Goal: Task Accomplishment & Management: Manage account settings

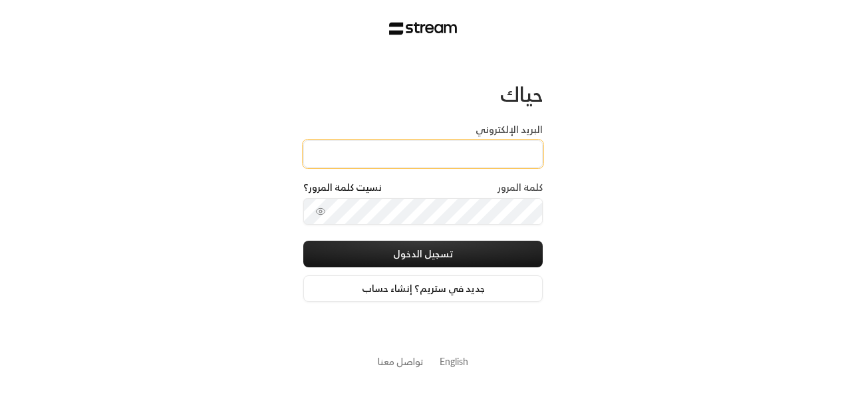
click at [398, 156] on input "البريد الإلكتروني" at bounding box center [422, 153] width 239 height 27
type input "[EMAIL_ADDRESS][DOMAIN_NAME]"
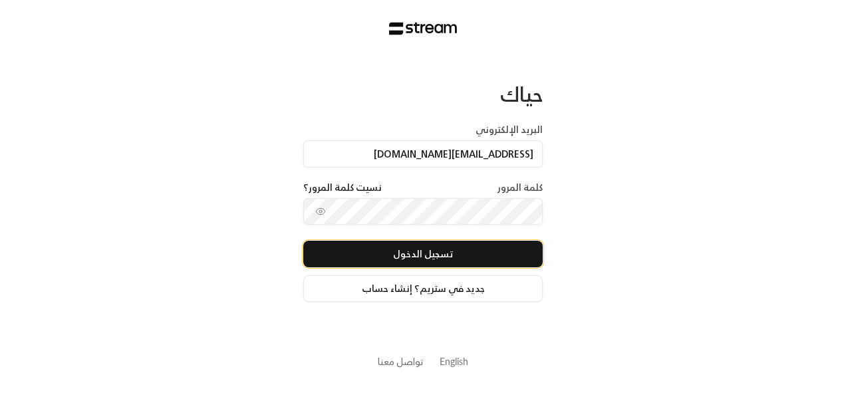
click at [426, 256] on button "تسجيل الدخول" at bounding box center [422, 254] width 239 height 27
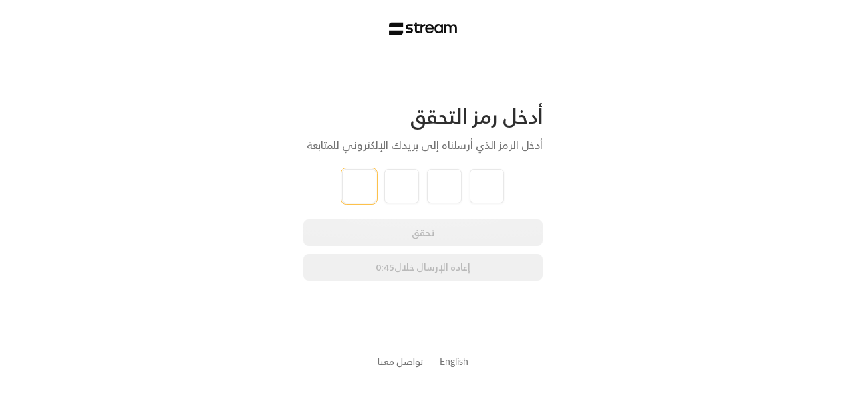
paste input "6"
type input "6"
type input "0"
type input "5"
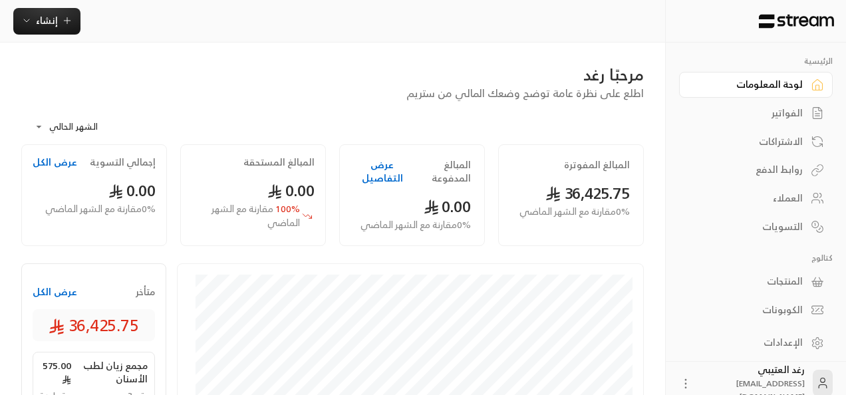
click at [43, 129] on body "**********" at bounding box center [423, 197] width 846 height 395
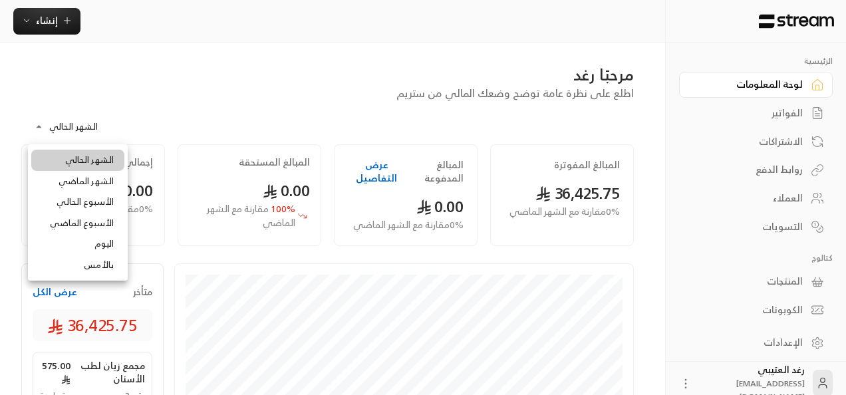
click at [158, 80] on div at bounding box center [423, 197] width 846 height 395
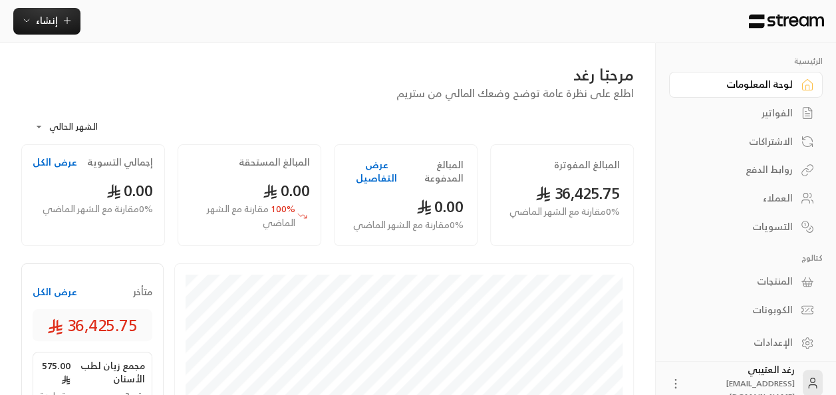
click at [733, 106] on link "الفواتير" at bounding box center [746, 113] width 154 height 26
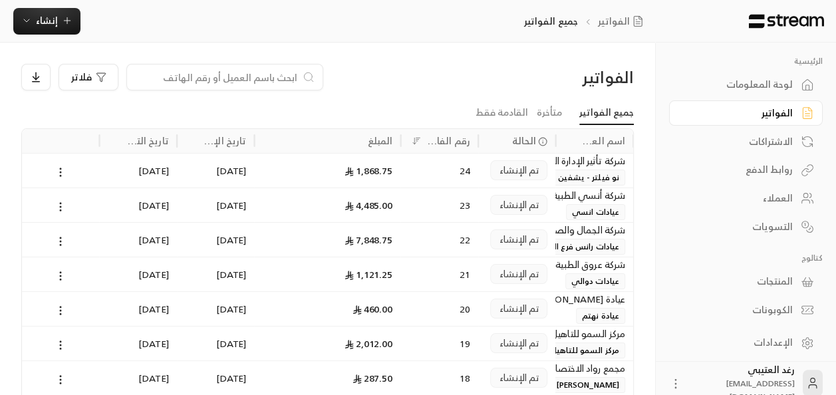
click at [363, 244] on div "7,848.75" at bounding box center [327, 240] width 130 height 34
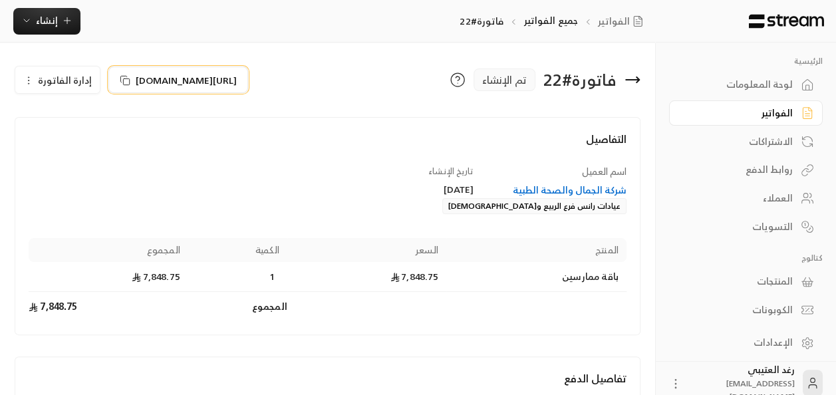
click at [143, 73] on span "[URL][DOMAIN_NAME]" at bounding box center [186, 80] width 101 height 14
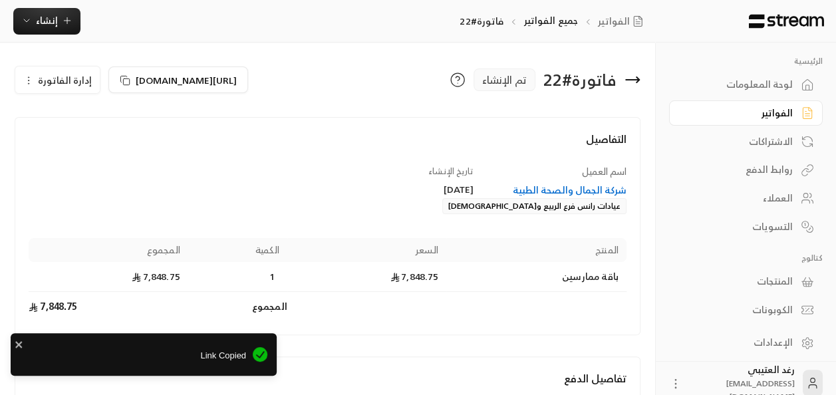
click at [53, 76] on span "إدارة الفاتورة" at bounding box center [65, 80] width 54 height 17
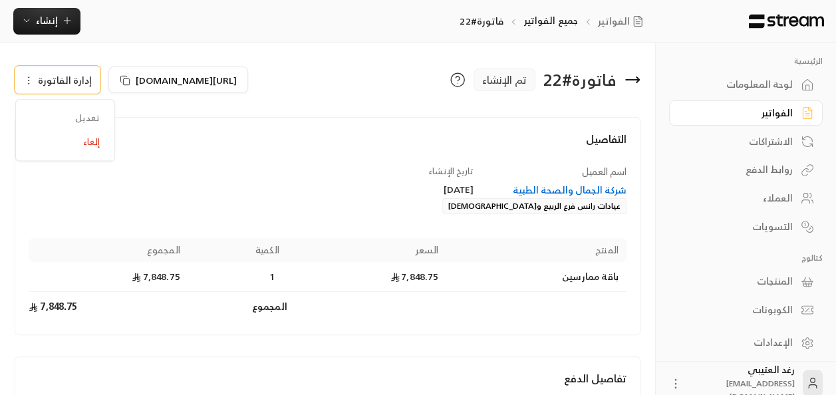
click at [230, 124] on div "التفاصيل اسم العميل شركة الجمال والصحة الطبية عيادات رانس فرع الربيع والمحمدية …" at bounding box center [328, 226] width 626 height 218
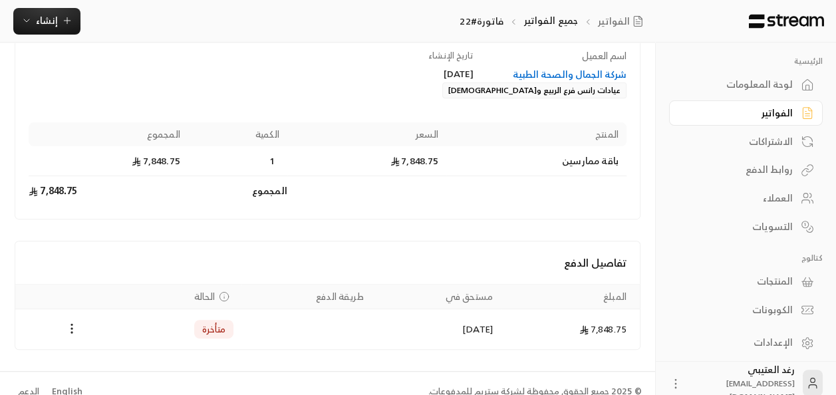
scroll to position [130, 0]
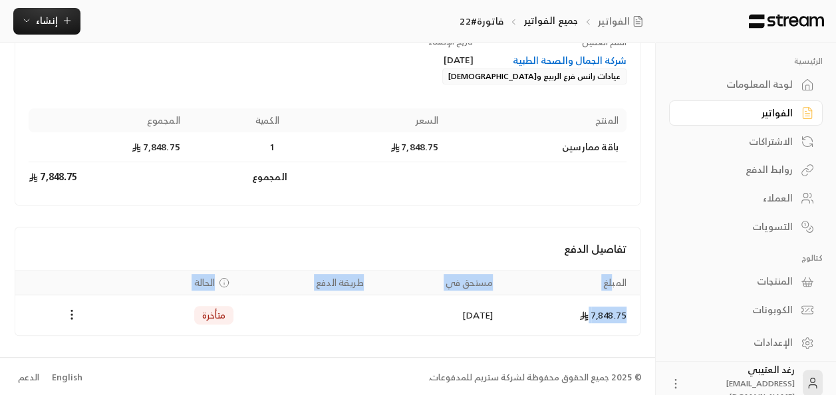
drag, startPoint x: 564, startPoint y: 329, endPoint x: 611, endPoint y: 281, distance: 66.8
click at [611, 281] on table "المبلغ مستحق في طريقة الدفع الحالة 7,848.75 [DATE] متأخرة" at bounding box center [327, 302] width 625 height 65
drag, startPoint x: 611, startPoint y: 281, endPoint x: 421, endPoint y: 197, distance: 207.3
click at [421, 197] on div "التفاصيل اسم العميل شركة الجمال والصحة الطبية عيادات رانس فرع الربيع والمحمدية …" at bounding box center [328, 96] width 626 height 218
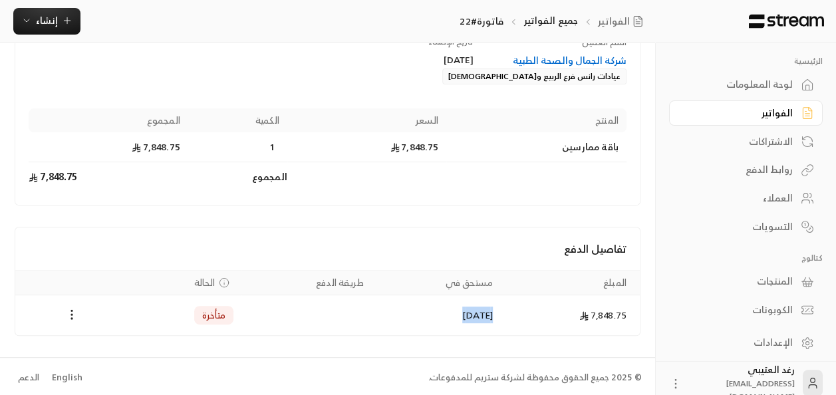
drag, startPoint x: 423, startPoint y: 319, endPoint x: 472, endPoint y: 306, distance: 50.8
click at [472, 306] on td "[DATE]" at bounding box center [436, 315] width 129 height 40
click at [212, 241] on h4 "تفاصيل الدفع" at bounding box center [328, 249] width 598 height 16
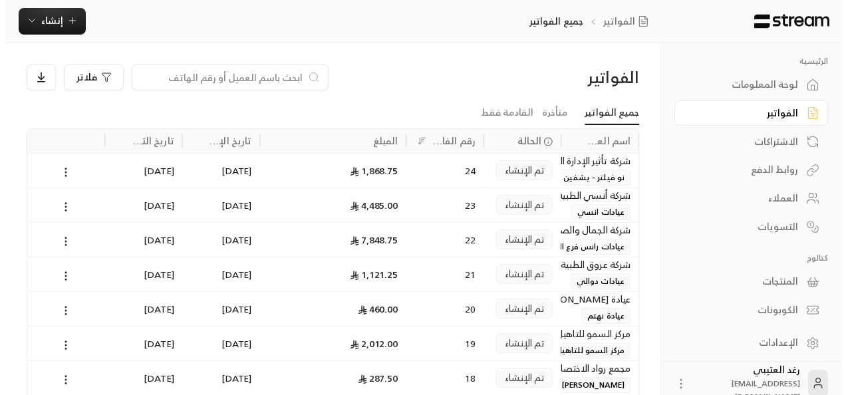
scroll to position [203, 0]
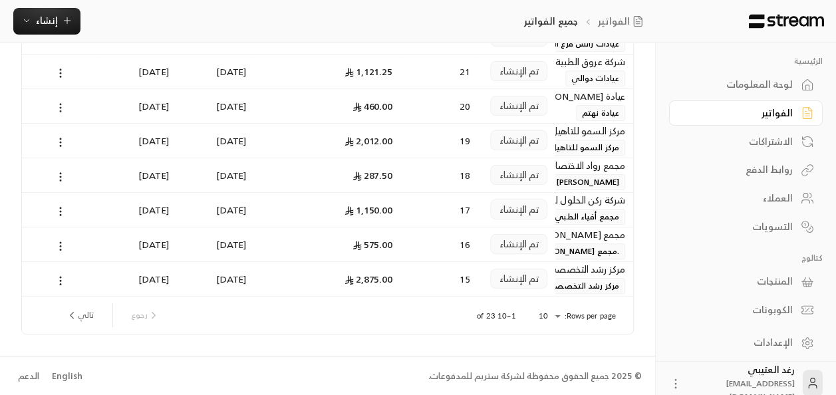
click at [61, 105] on icon at bounding box center [61, 108] width 12 height 12
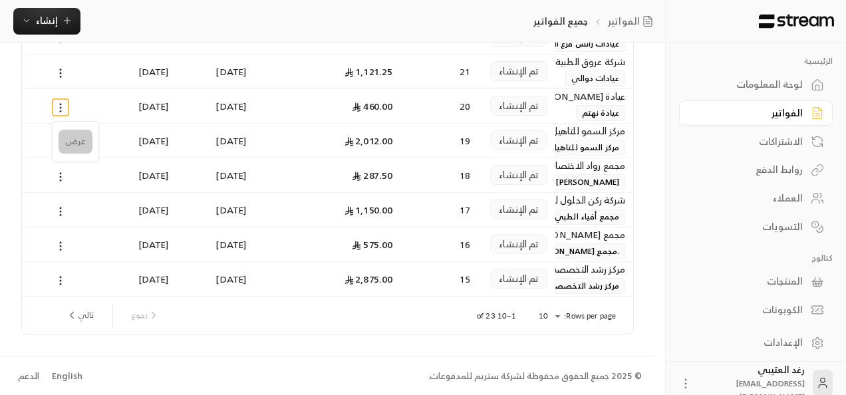
click at [77, 137] on li "عرض" at bounding box center [76, 142] width 34 height 24
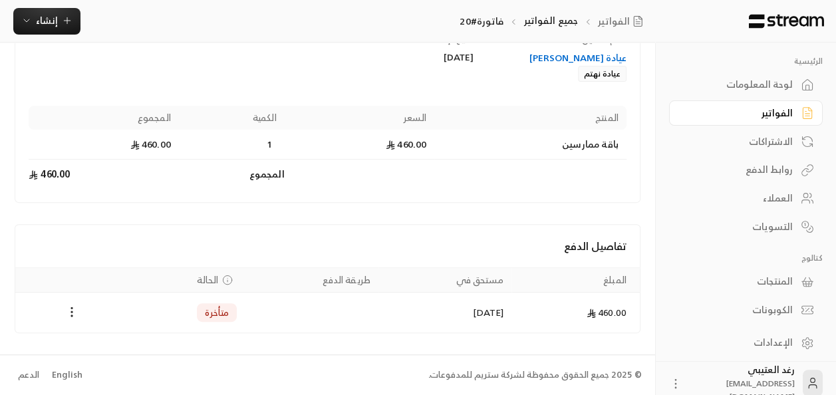
scroll to position [143, 0]
click at [682, 378] on icon at bounding box center [675, 383] width 13 height 13
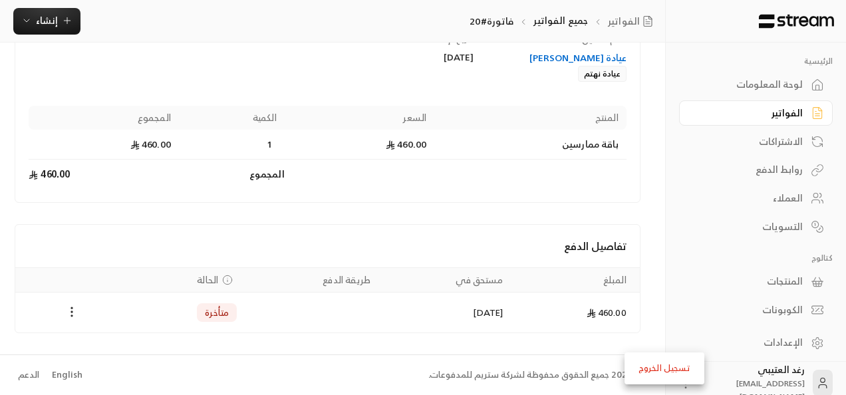
click at [525, 233] on div at bounding box center [423, 197] width 846 height 395
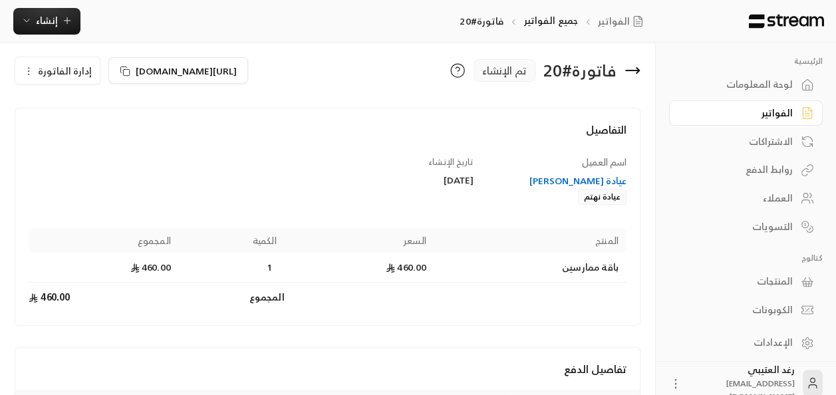
scroll to position [0, 0]
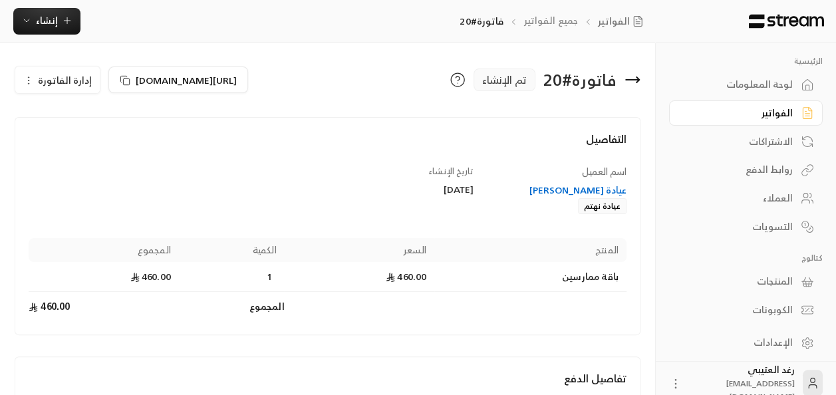
click at [543, 17] on link "جميع الفواتير" at bounding box center [550, 20] width 55 height 17
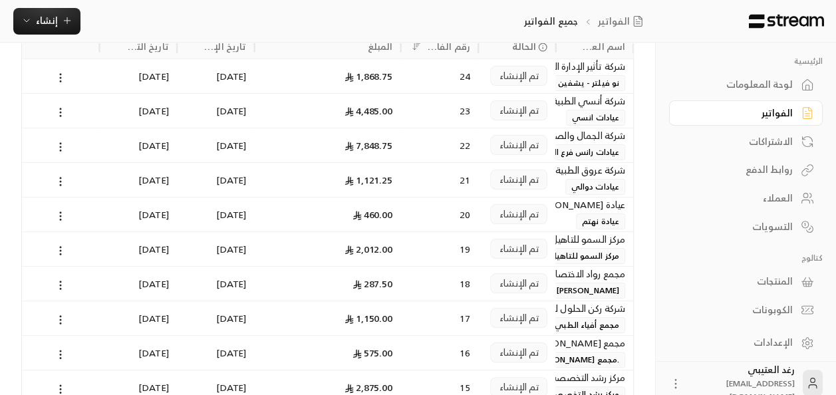
scroll to position [203, 0]
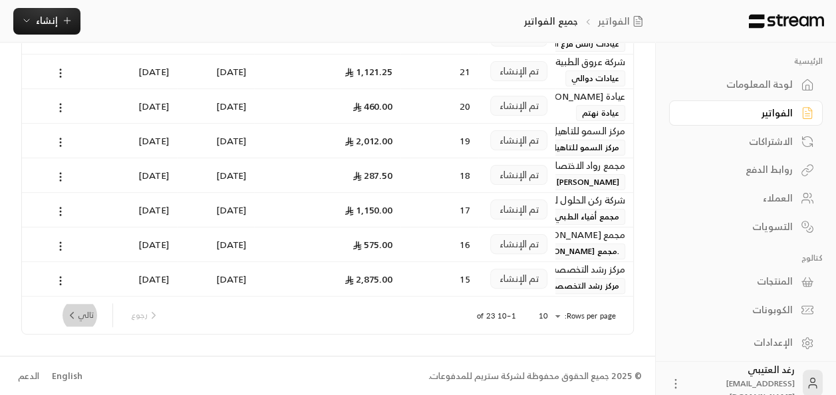
click at [73, 306] on button "تالي" at bounding box center [80, 315] width 39 height 23
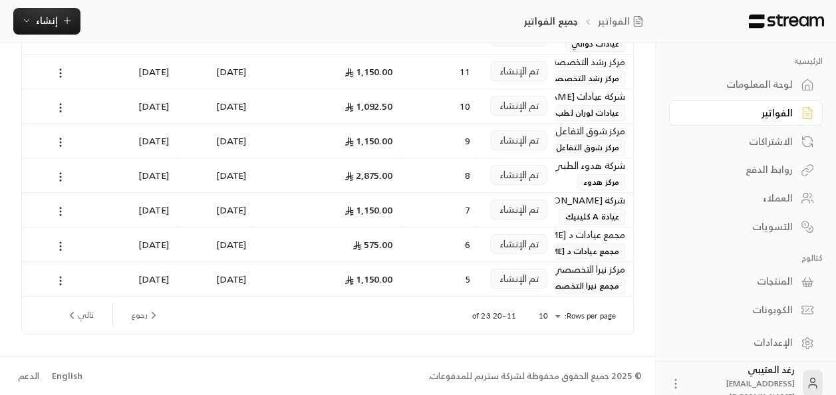
scroll to position [0, 0]
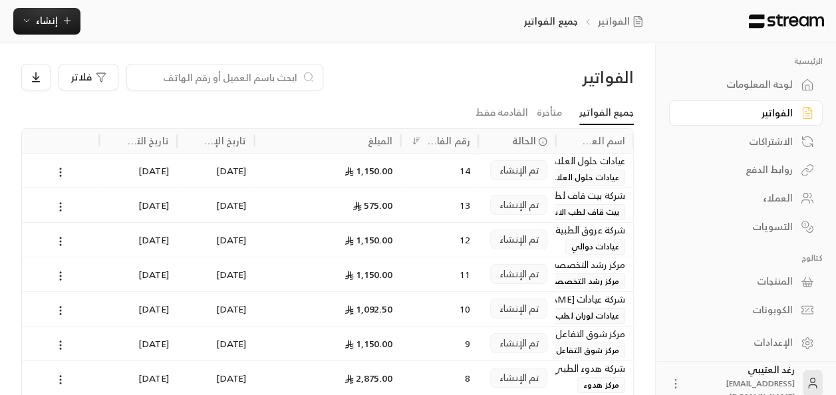
drag, startPoint x: 737, startPoint y: 25, endPoint x: 831, endPoint y: 5, distance: 95.9
click at [831, 5] on div at bounding box center [746, 21] width 180 height 43
click at [426, 31] on div "الفواتير جميع الفواتير إنشاء" at bounding box center [327, 21] width 655 height 27
click at [555, 112] on link "متأخرة" at bounding box center [549, 113] width 25 height 24
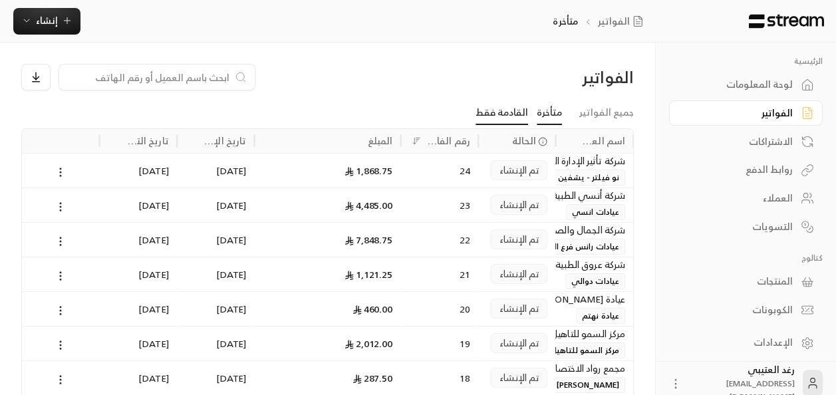
click at [515, 116] on link "القادمة فقط" at bounding box center [502, 113] width 53 height 24
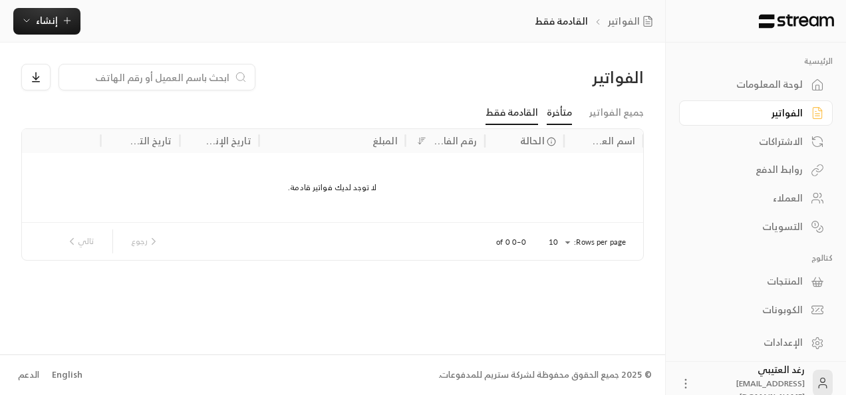
click at [559, 110] on link "متأخرة" at bounding box center [559, 113] width 25 height 24
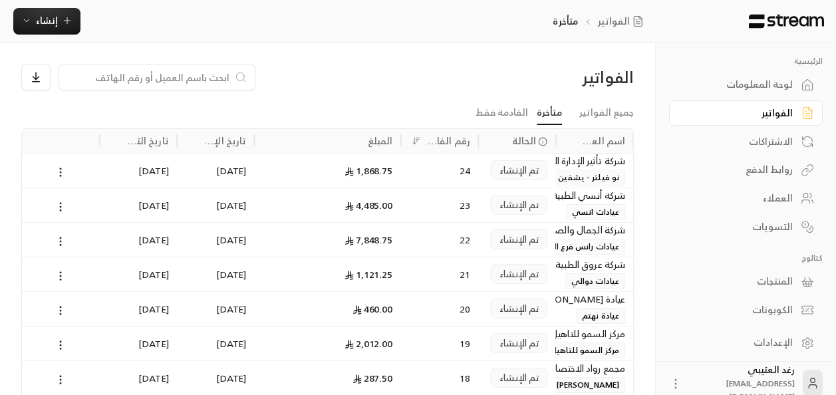
scroll to position [203, 0]
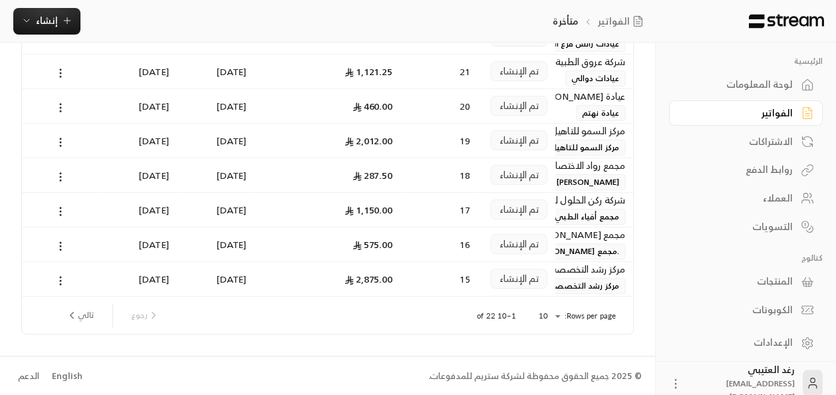
click at [82, 317] on button "تالي" at bounding box center [80, 315] width 39 height 23
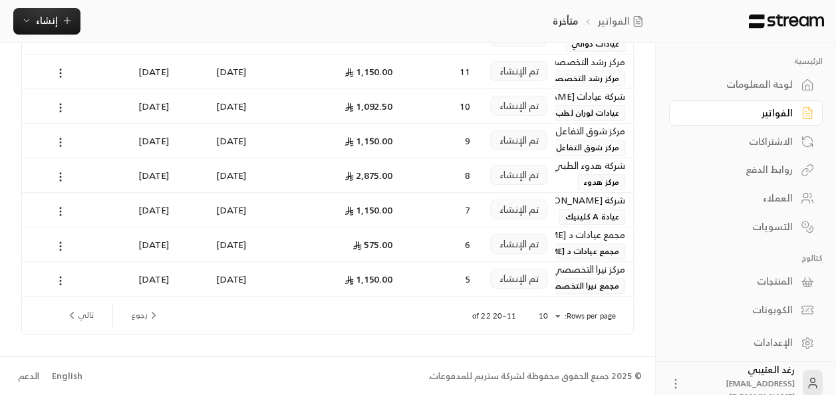
click at [142, 304] on div "رجوع تالي" at bounding box center [255, 315] width 402 height 37
click at [146, 307] on button "رجوع" at bounding box center [145, 315] width 39 height 23
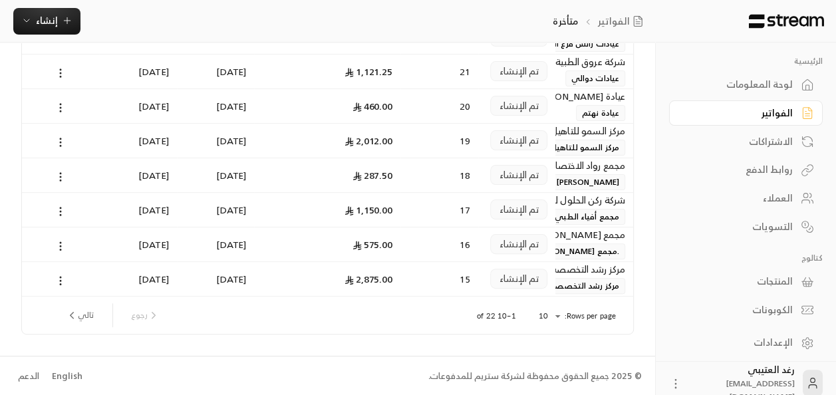
click at [752, 283] on div "المنتجات" at bounding box center [739, 281] width 107 height 13
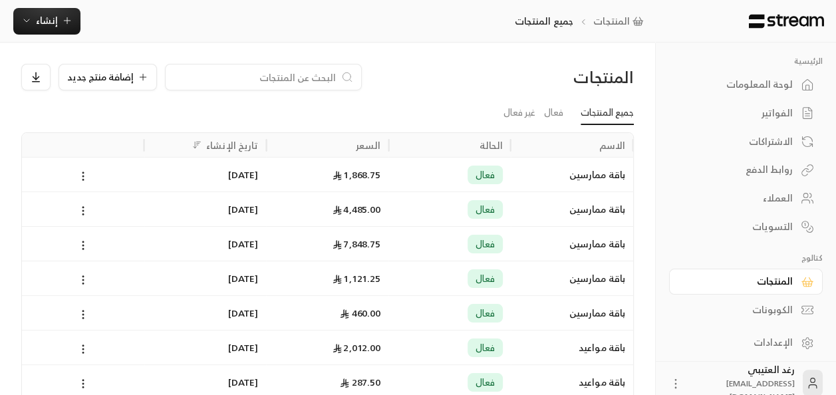
scroll to position [277, 0]
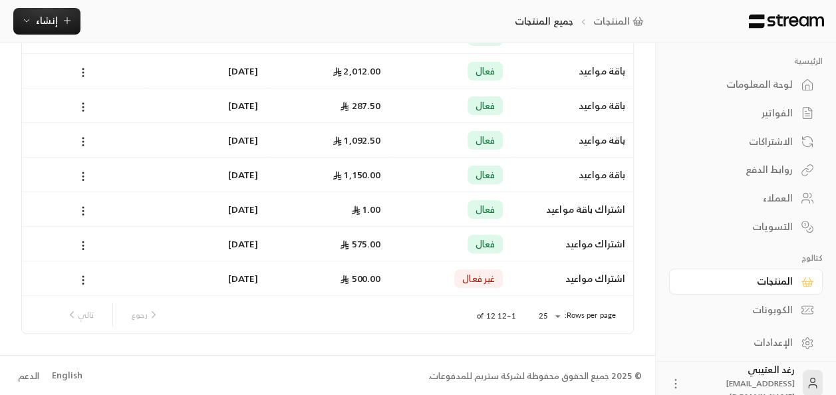
click at [736, 229] on div "التسويات" at bounding box center [739, 226] width 107 height 13
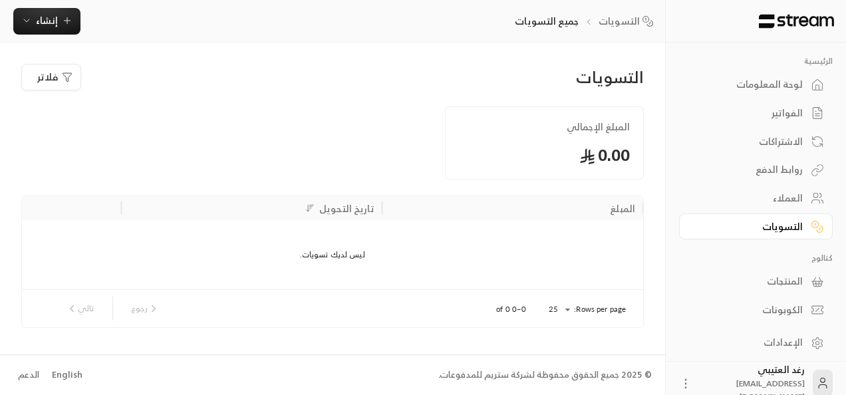
click at [784, 194] on div "العملاء" at bounding box center [749, 198] width 107 height 13
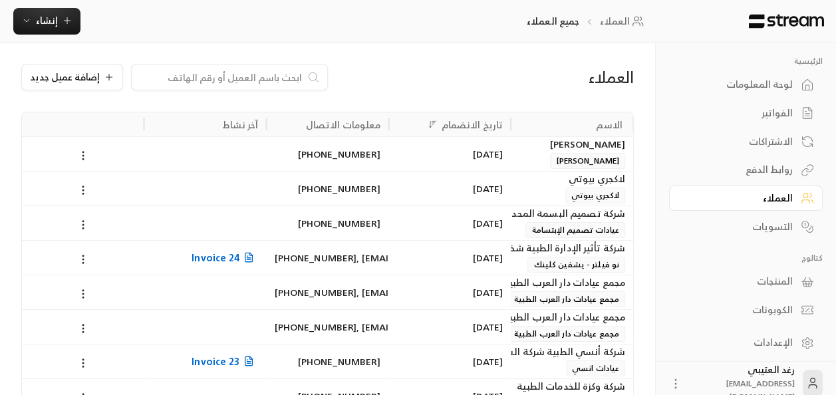
click at [209, 257] on span "Invoice 24" at bounding box center [225, 257] width 67 height 17
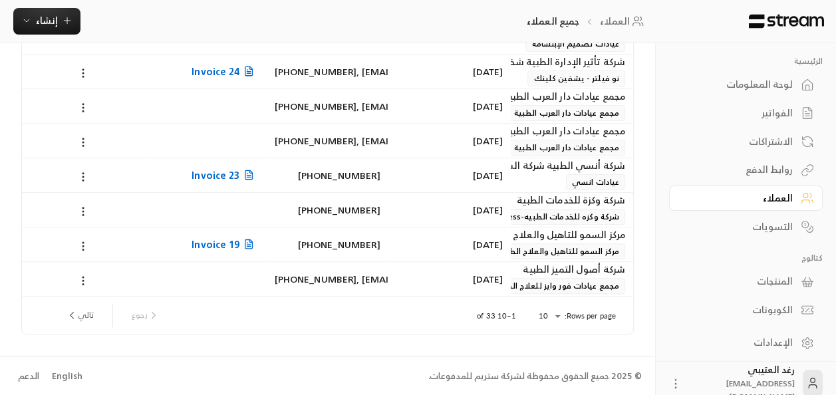
click at [753, 178] on link "روابط الدفع" at bounding box center [746, 170] width 154 height 26
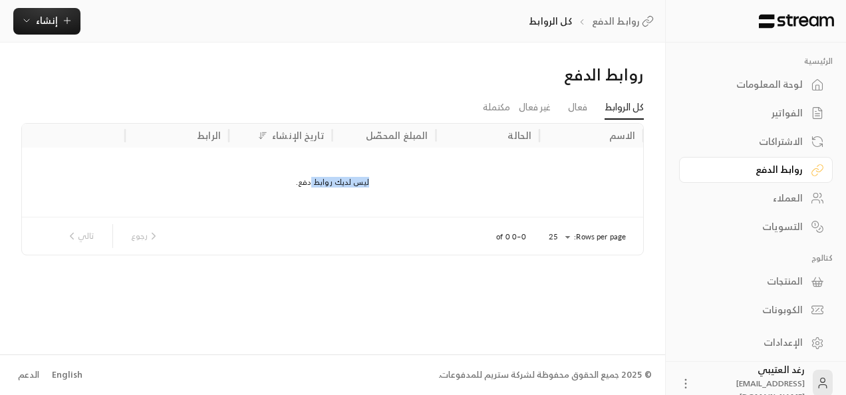
drag, startPoint x: 313, startPoint y: 200, endPoint x: 438, endPoint y: 169, distance: 128.7
click at [438, 169] on div "ليس لديك روابط دفع." at bounding box center [332, 182] width 622 height 69
click at [773, 144] on div "الاشتراكات" at bounding box center [749, 141] width 107 height 13
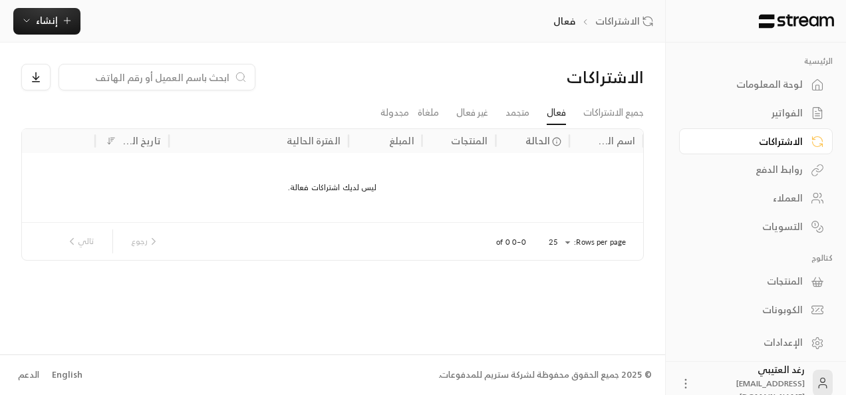
click at [777, 115] on div "الفواتير" at bounding box center [749, 112] width 107 height 13
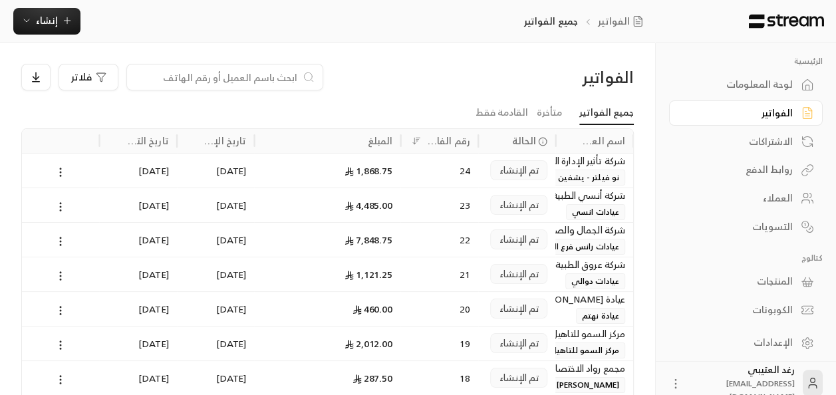
scroll to position [203, 0]
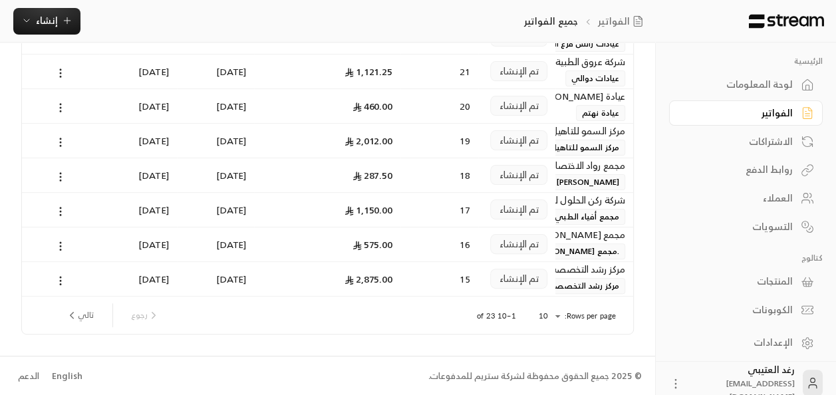
click at [768, 284] on div "المنتجات" at bounding box center [739, 281] width 107 height 13
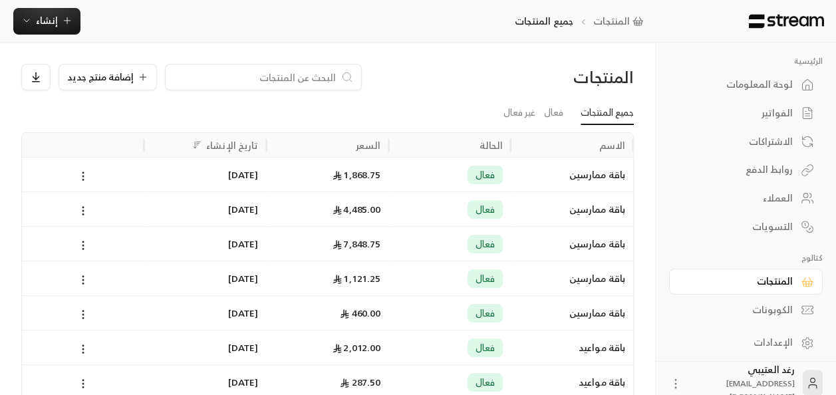
scroll to position [208, 0]
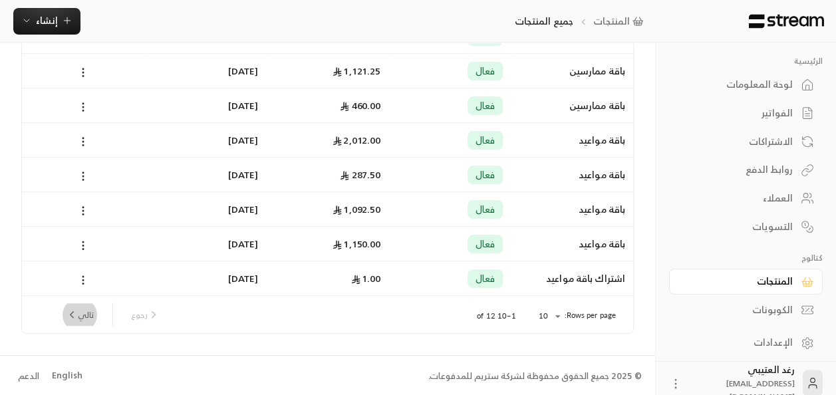
click at [84, 318] on button "تالي" at bounding box center [80, 314] width 39 height 23
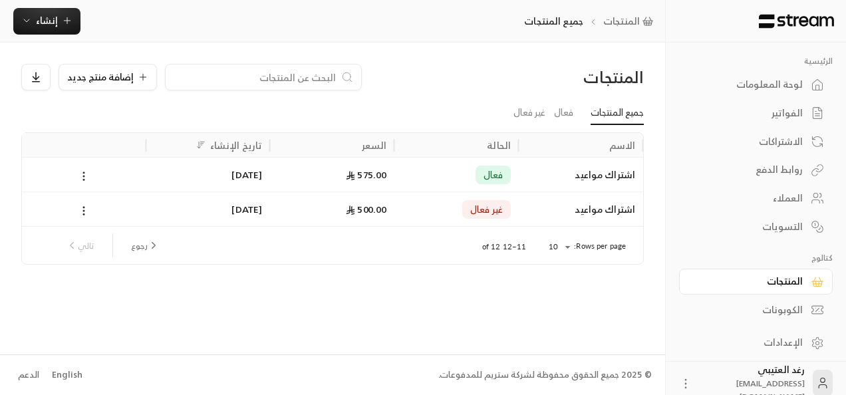
click at [150, 247] on icon "previous page" at bounding box center [154, 245] width 12 height 12
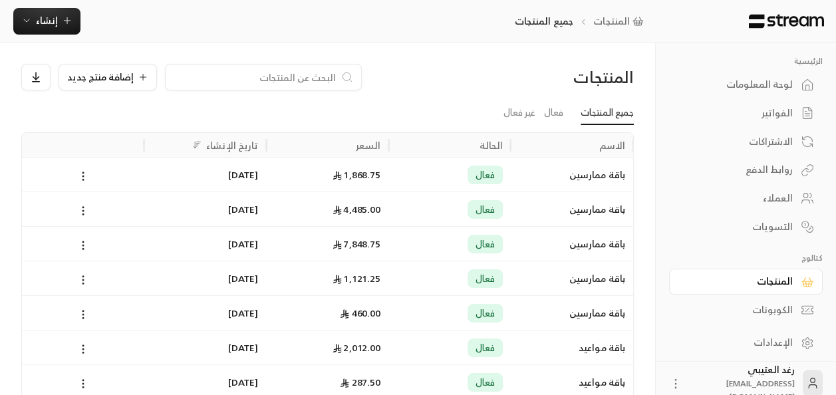
click at [745, 117] on div "الفواتير" at bounding box center [739, 112] width 107 height 13
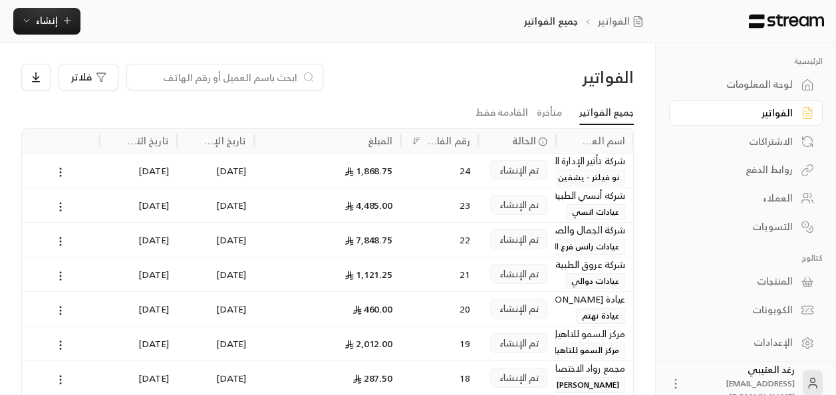
scroll to position [203, 0]
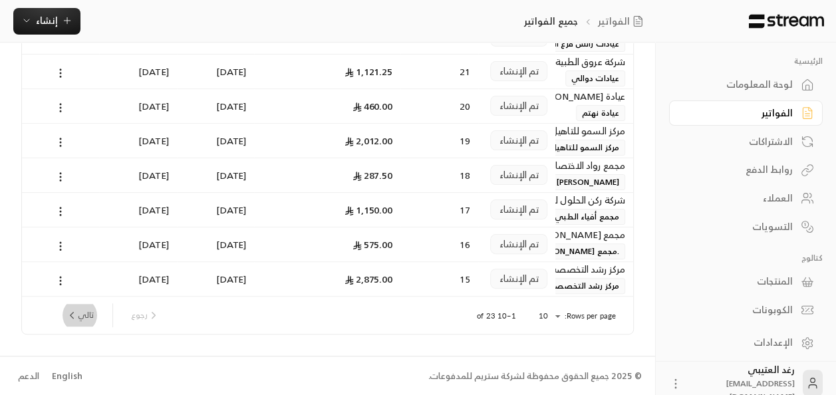
click at [86, 317] on button "تالي" at bounding box center [80, 315] width 39 height 23
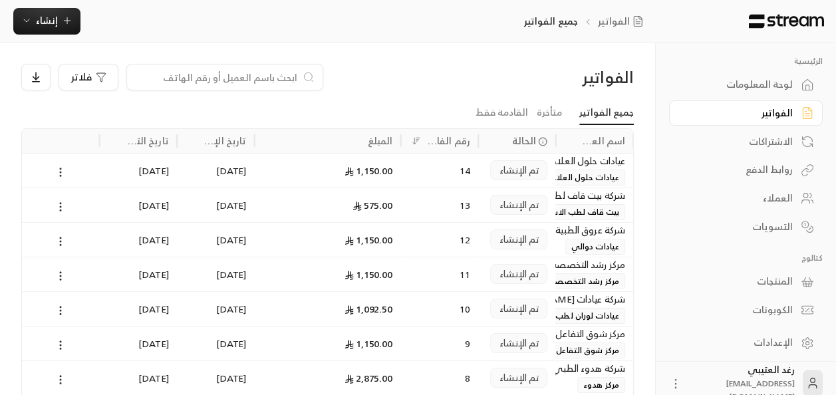
click at [584, 245] on span "عيادات دوالي" at bounding box center [595, 247] width 60 height 16
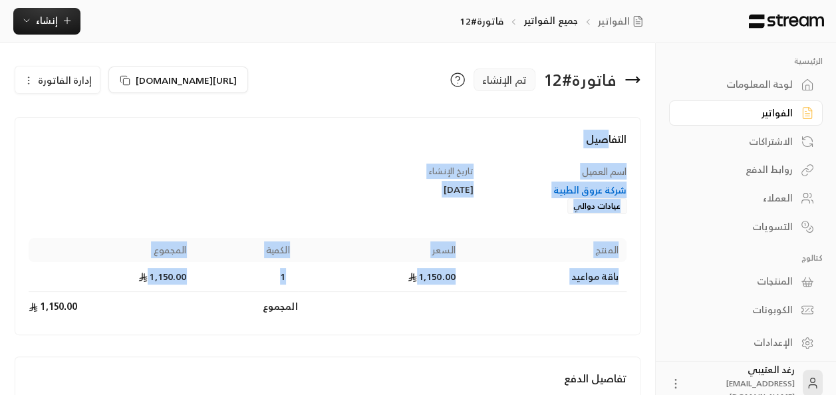
drag, startPoint x: 400, startPoint y: 311, endPoint x: 607, endPoint y: 120, distance: 281.0
click at [607, 120] on div "التفاصيل اسم العميل شركة عروق الطبية عيادات دوالي تاريخ الإنشاء [DATE] المنتج ا…" at bounding box center [328, 226] width 626 height 218
click at [263, 181] on div "اسم العميل شركة عروق الطبية عيادات دوالي تاريخ الإنشاء [DATE] المنتج السعر الكم…" at bounding box center [328, 243] width 611 height 157
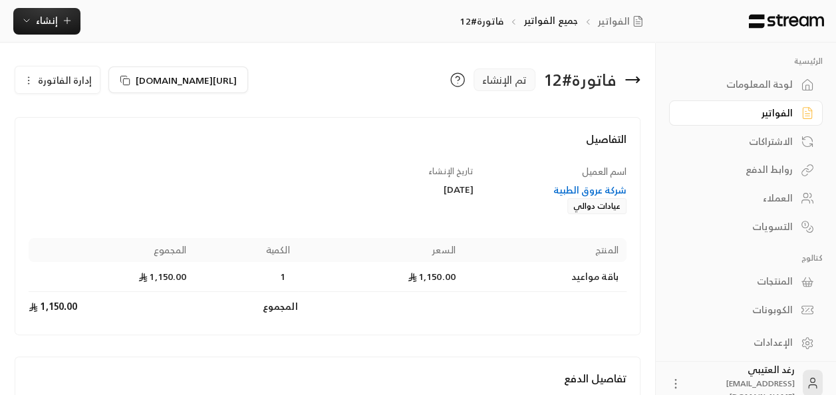
click at [32, 55] on div "فاتورة # 12 تم الإنشاء [URL][DOMAIN_NAME] إدارة الفاتورة التفاصيل اسم العميل شر…" at bounding box center [327, 265] width 655 height 444
click at [40, 70] on button "إدارة الفاتورة" at bounding box center [57, 80] width 84 height 27
click at [240, 133] on h4 "التفاصيل" at bounding box center [328, 145] width 598 height 29
